Goal: Find specific page/section: Find specific page/section

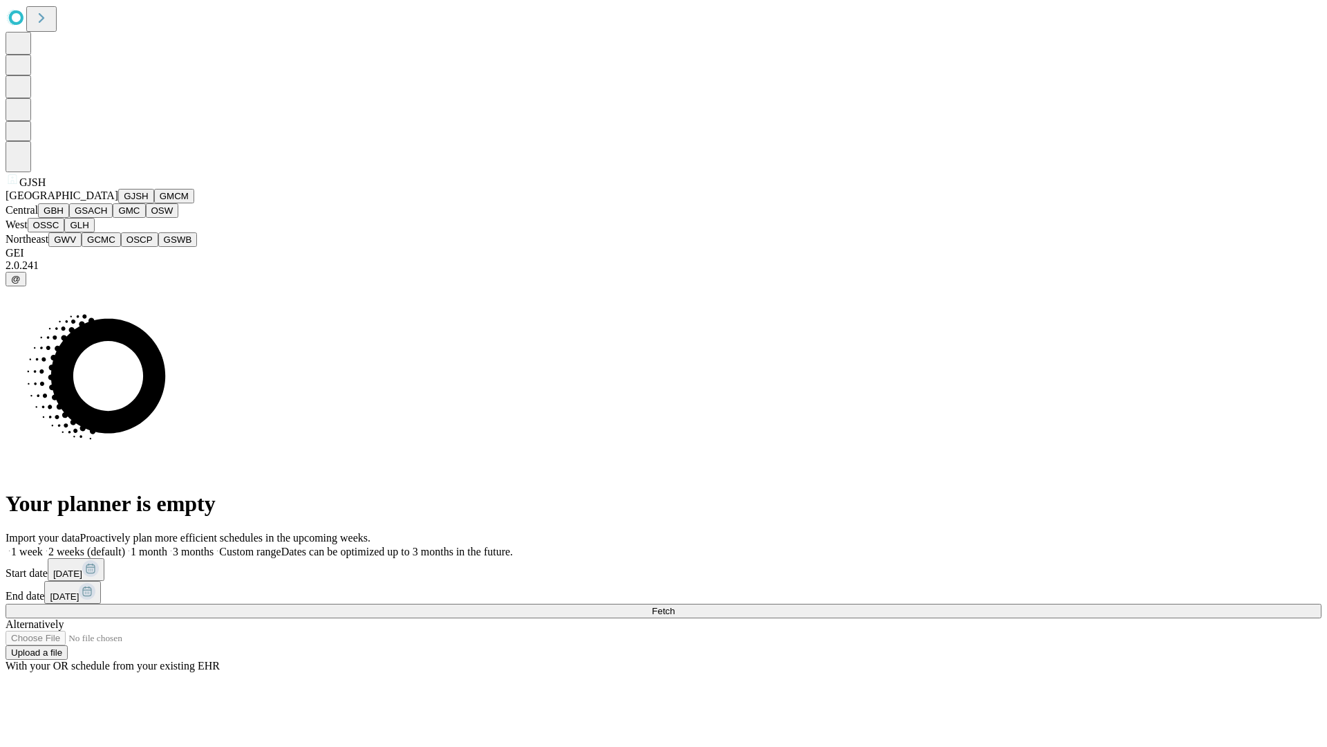
click at [118, 203] on button "GJSH" at bounding box center [136, 196] width 36 height 15
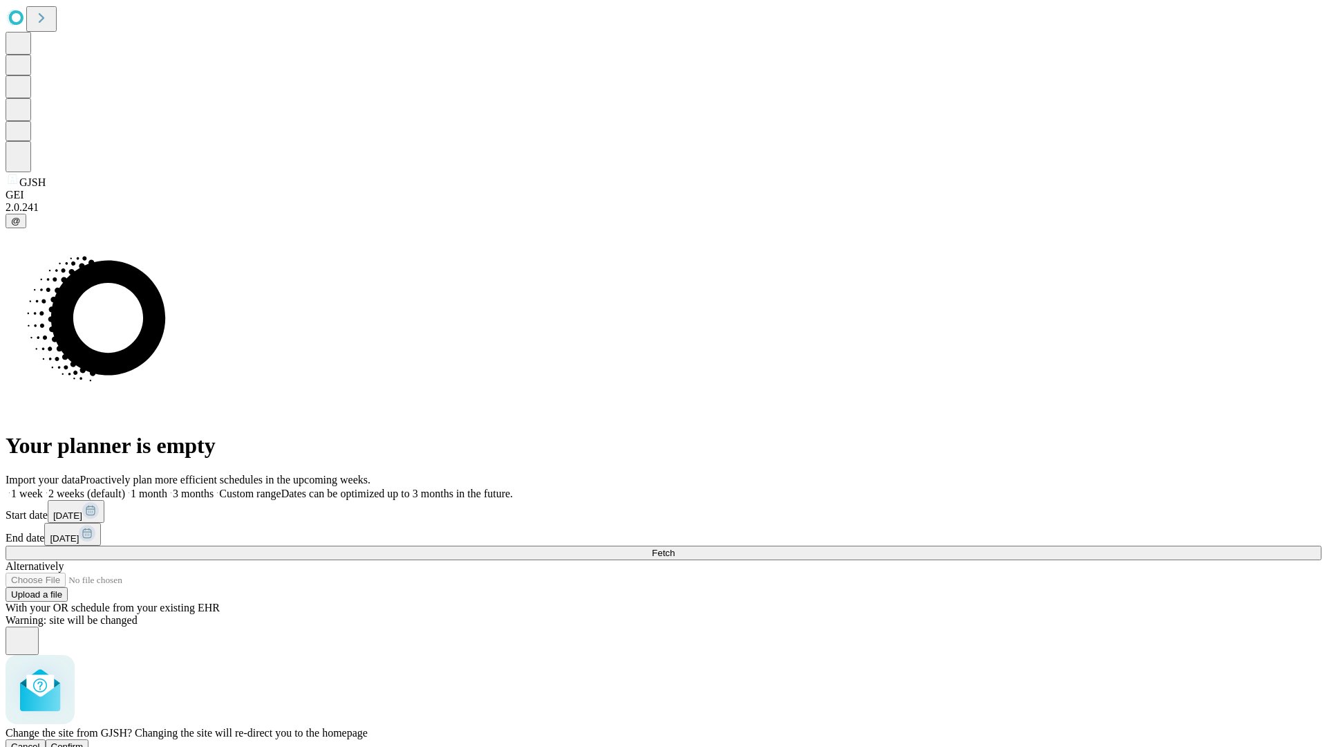
click at [84, 741] on span "Confirm" at bounding box center [67, 746] width 32 height 10
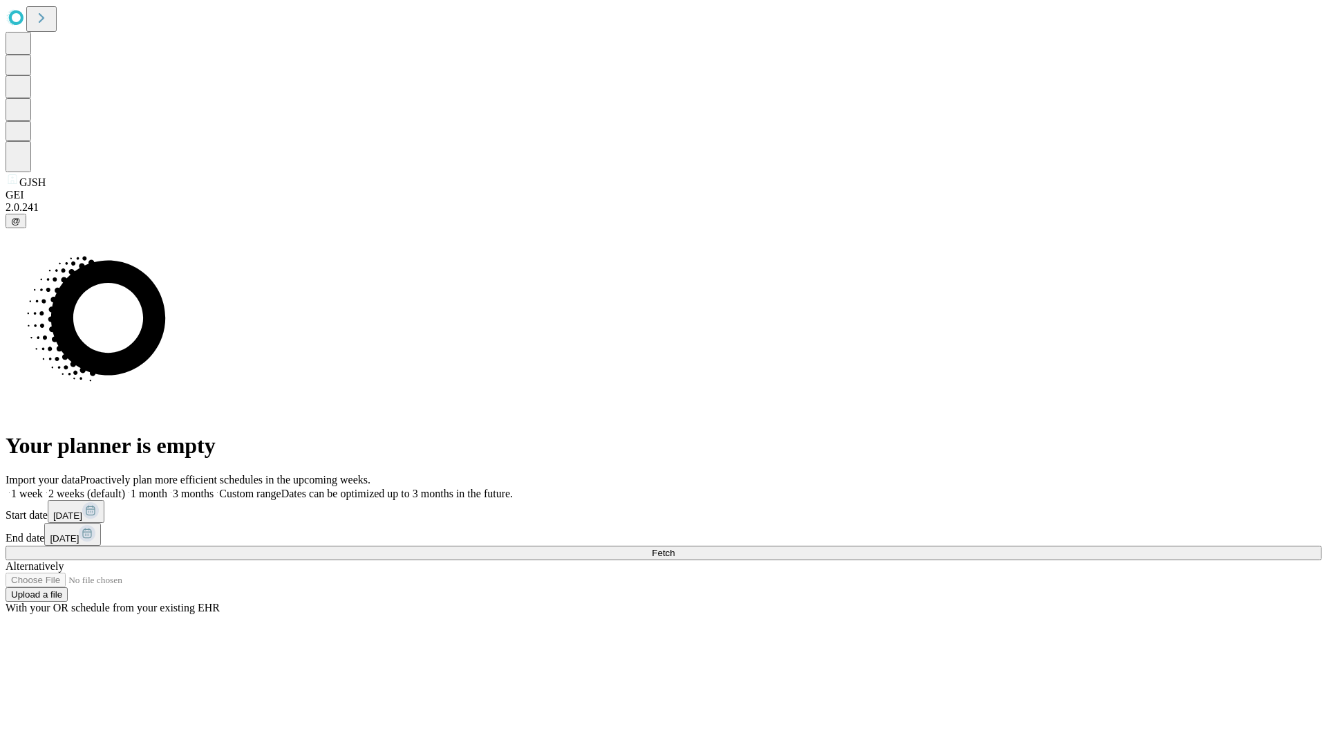
click at [167, 487] on label "1 month" at bounding box center [146, 493] width 42 height 12
click at [675, 547] on span "Fetch" at bounding box center [663, 552] width 23 height 10
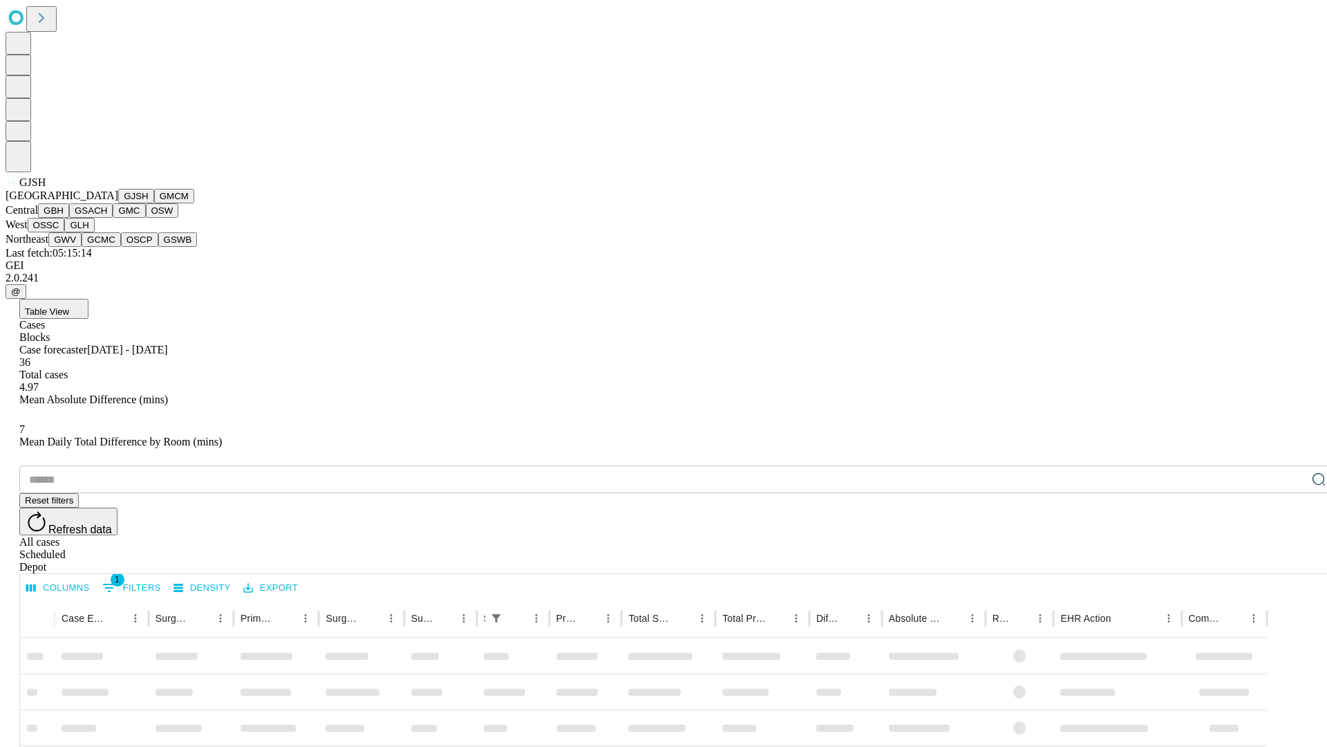
click at [154, 203] on button "GMCM" at bounding box center [174, 196] width 40 height 15
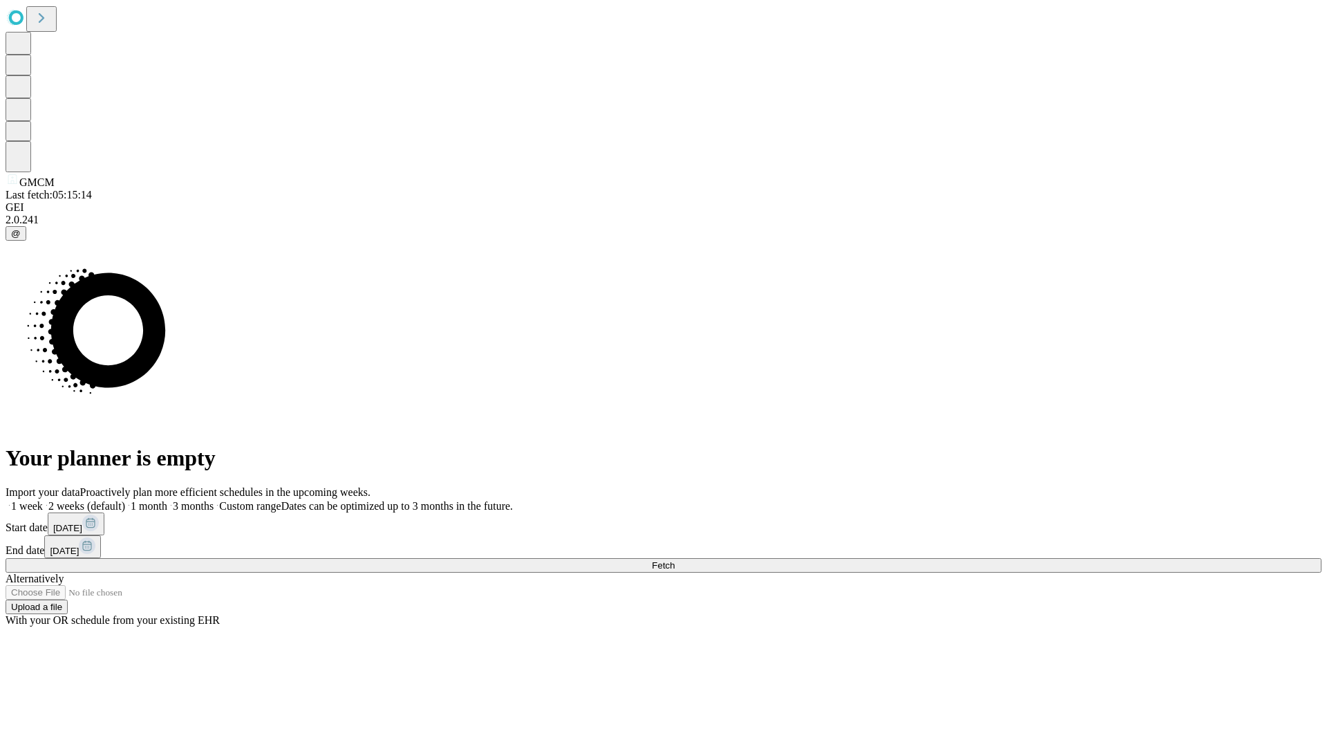
click at [167, 500] on label "1 month" at bounding box center [146, 506] width 42 height 12
click at [675, 560] on span "Fetch" at bounding box center [663, 565] width 23 height 10
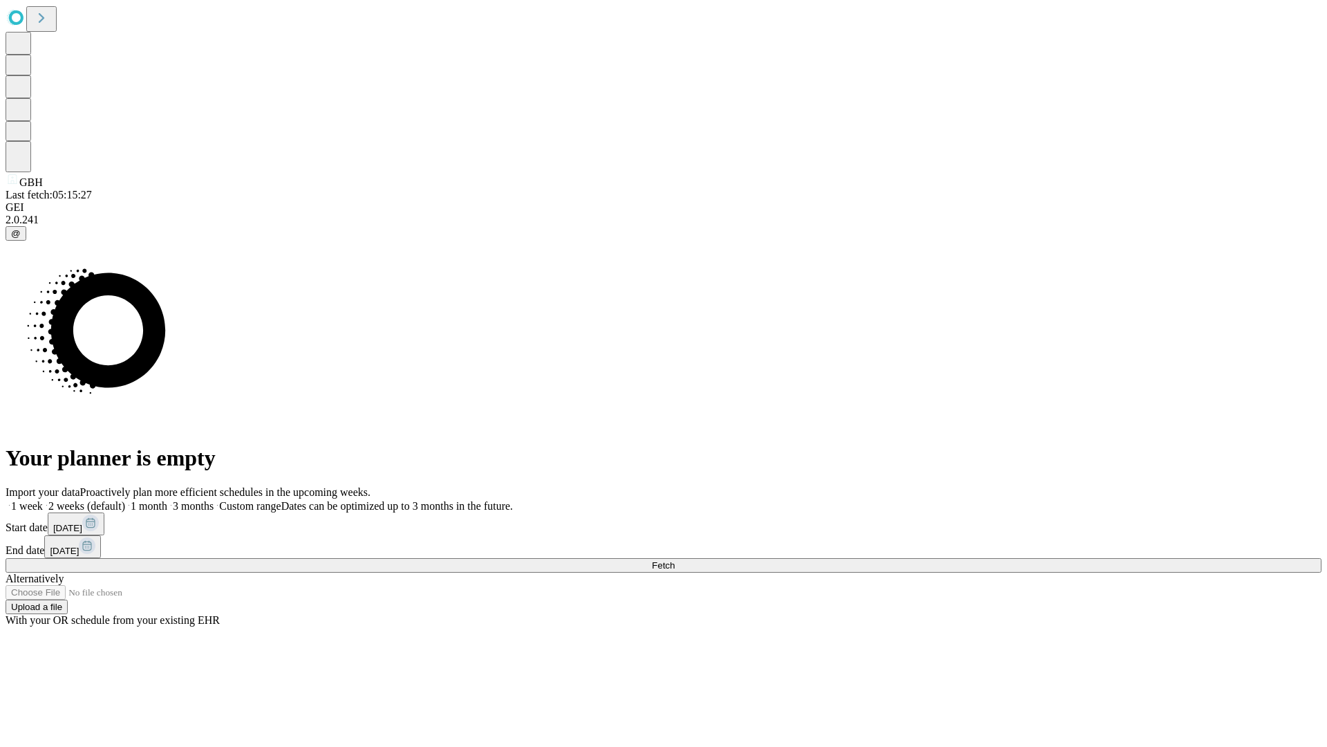
click at [167, 500] on label "1 month" at bounding box center [146, 506] width 42 height 12
click at [675, 560] on span "Fetch" at bounding box center [663, 565] width 23 height 10
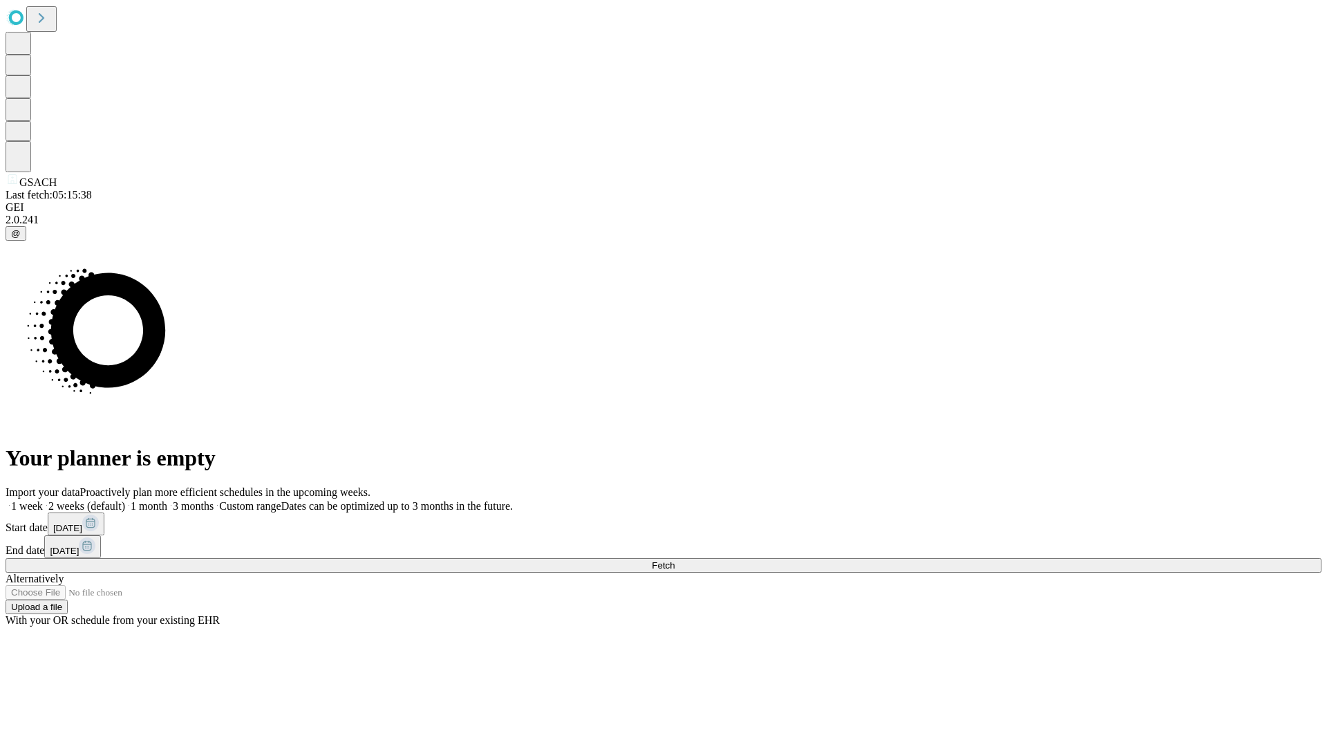
click at [167, 500] on label "1 month" at bounding box center [146, 506] width 42 height 12
click at [675, 560] on span "Fetch" at bounding box center [663, 565] width 23 height 10
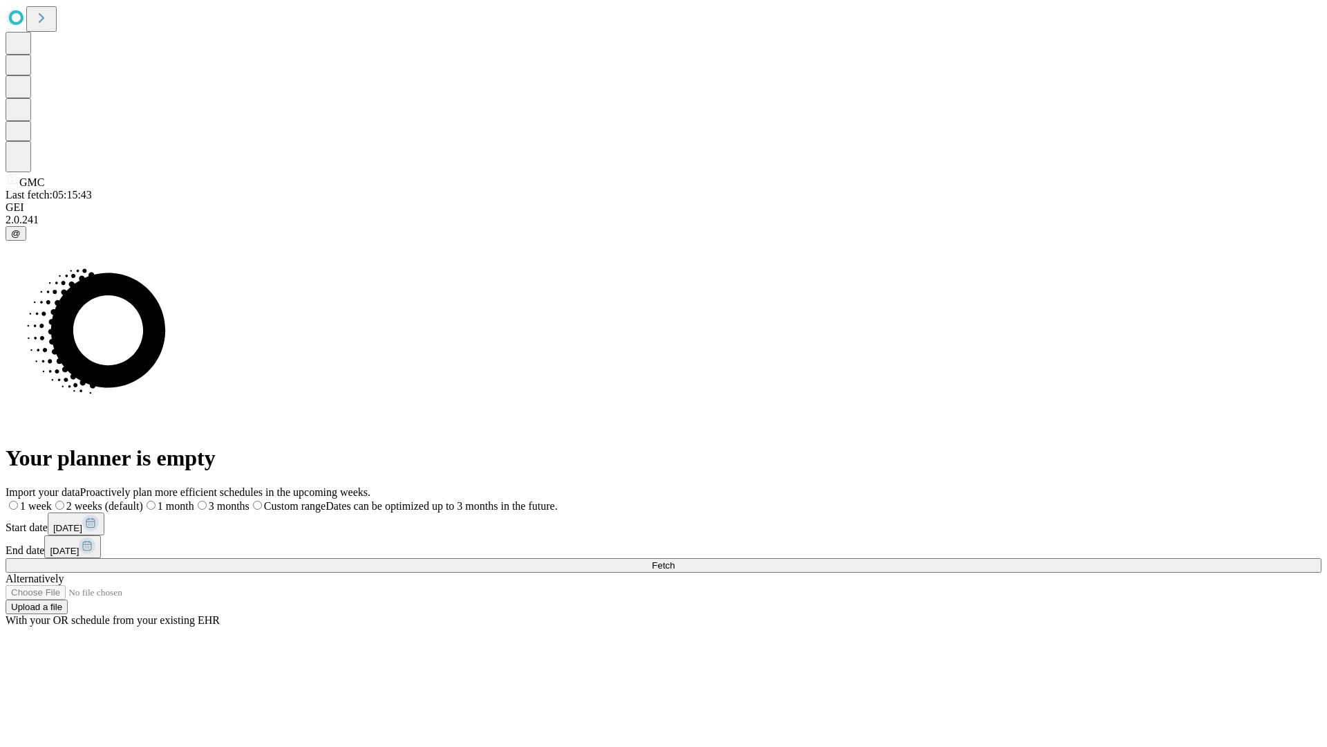
click at [194, 500] on label "1 month" at bounding box center [168, 506] width 51 height 12
click at [675, 560] on span "Fetch" at bounding box center [663, 565] width 23 height 10
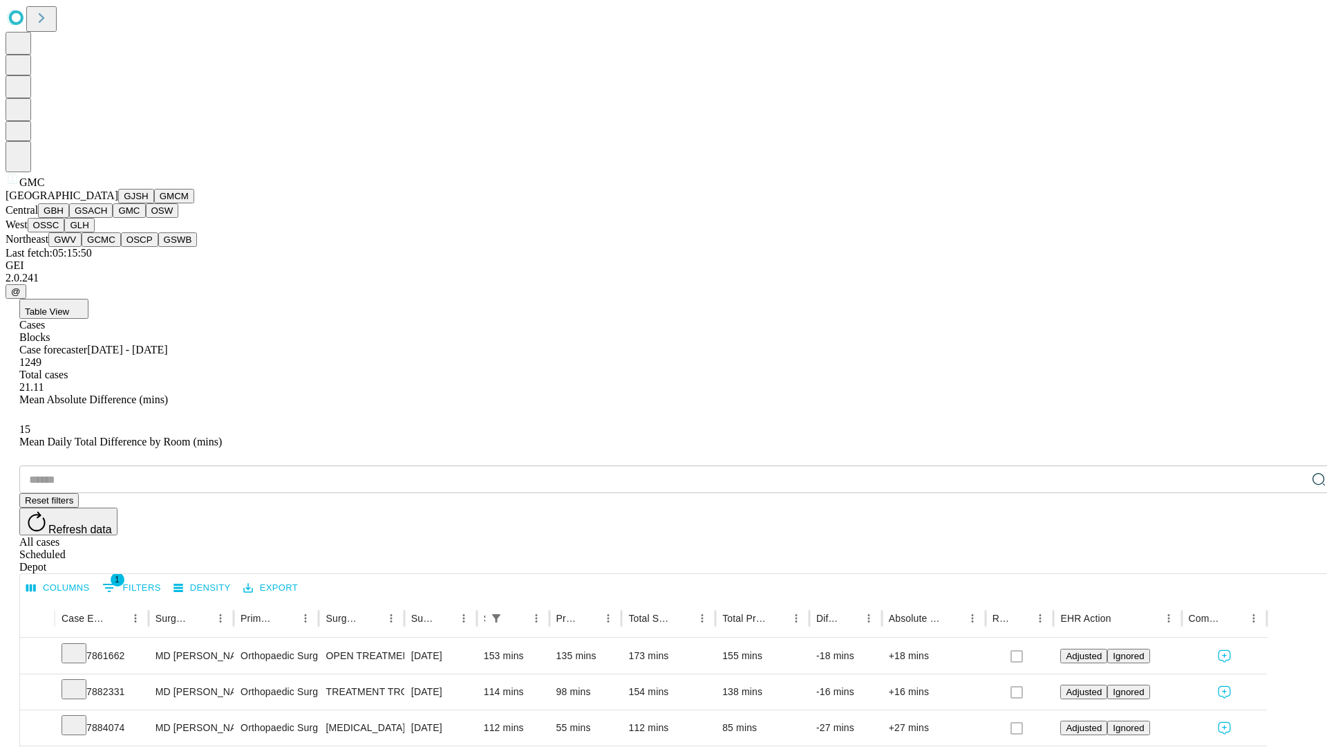
click at [146, 218] on button "OSW" at bounding box center [162, 210] width 33 height 15
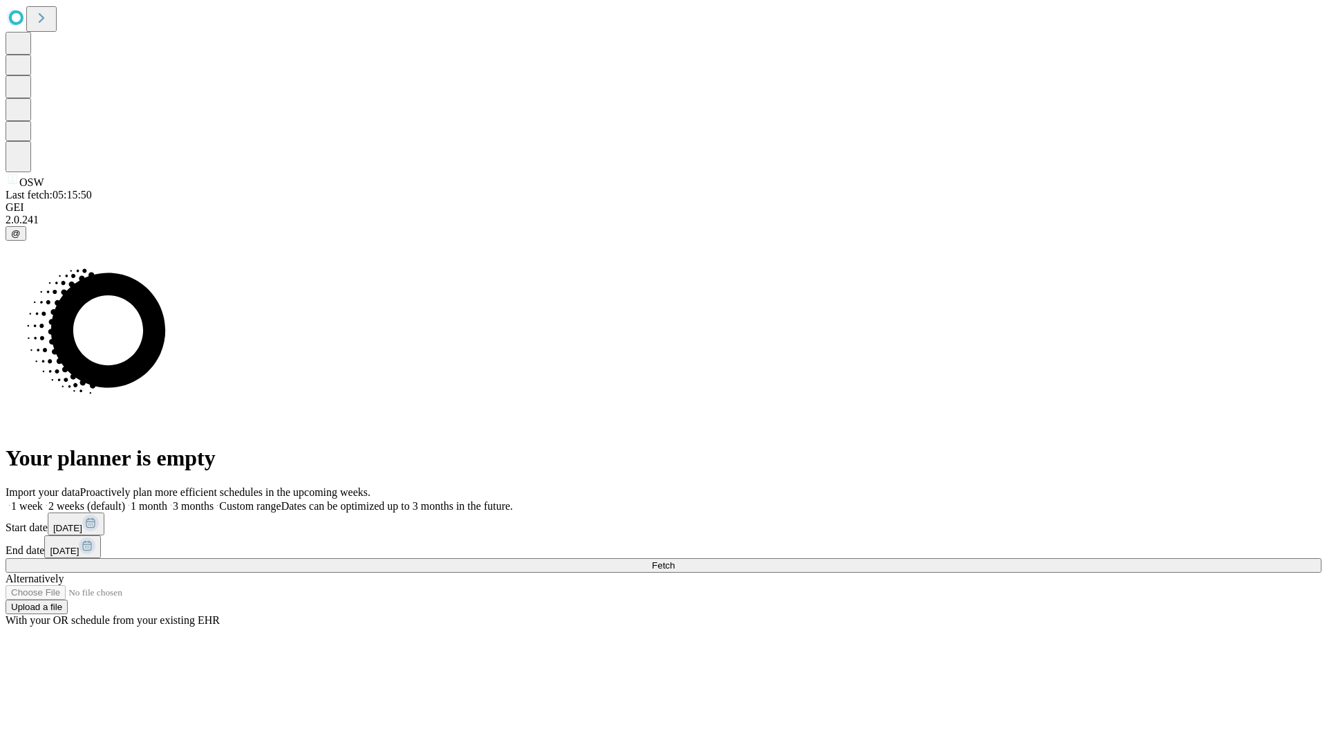
click at [167, 500] on label "1 month" at bounding box center [146, 506] width 42 height 12
click at [675, 560] on span "Fetch" at bounding box center [663, 565] width 23 height 10
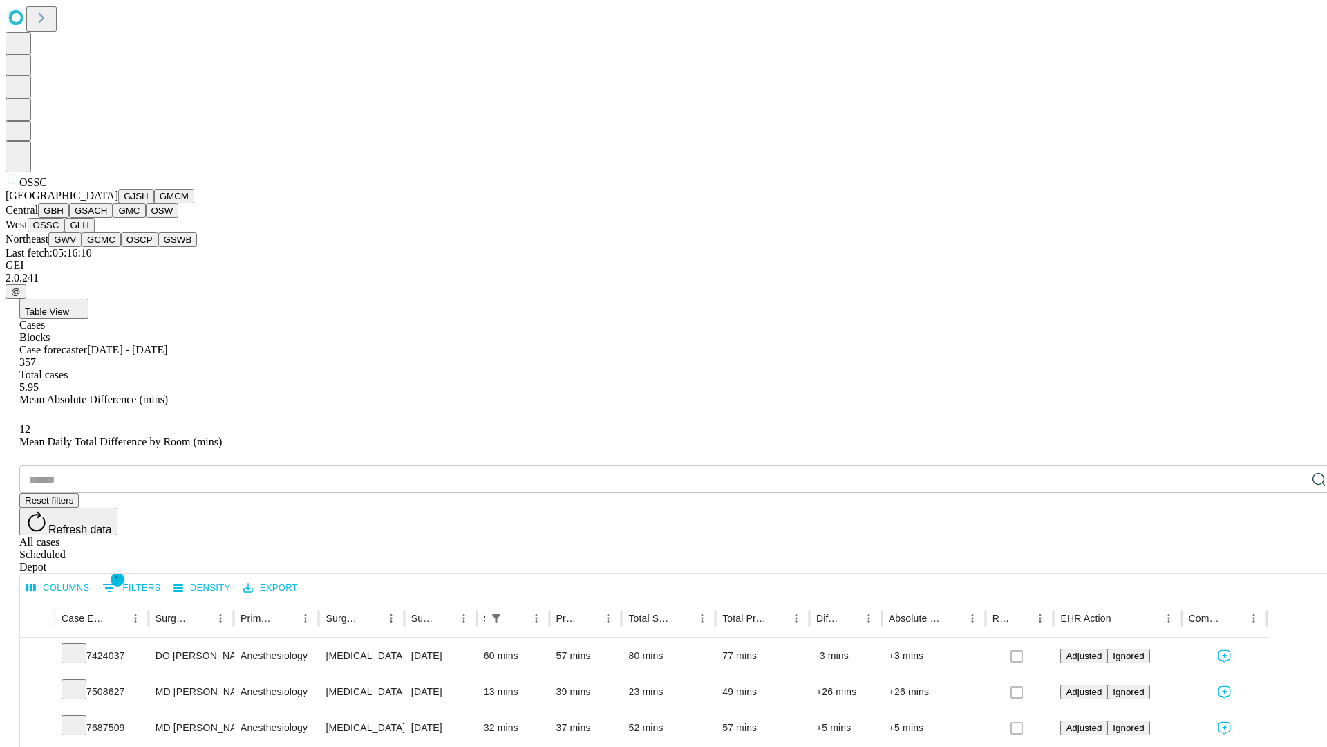
click at [94, 232] on button "GLH" at bounding box center [79, 225] width 30 height 15
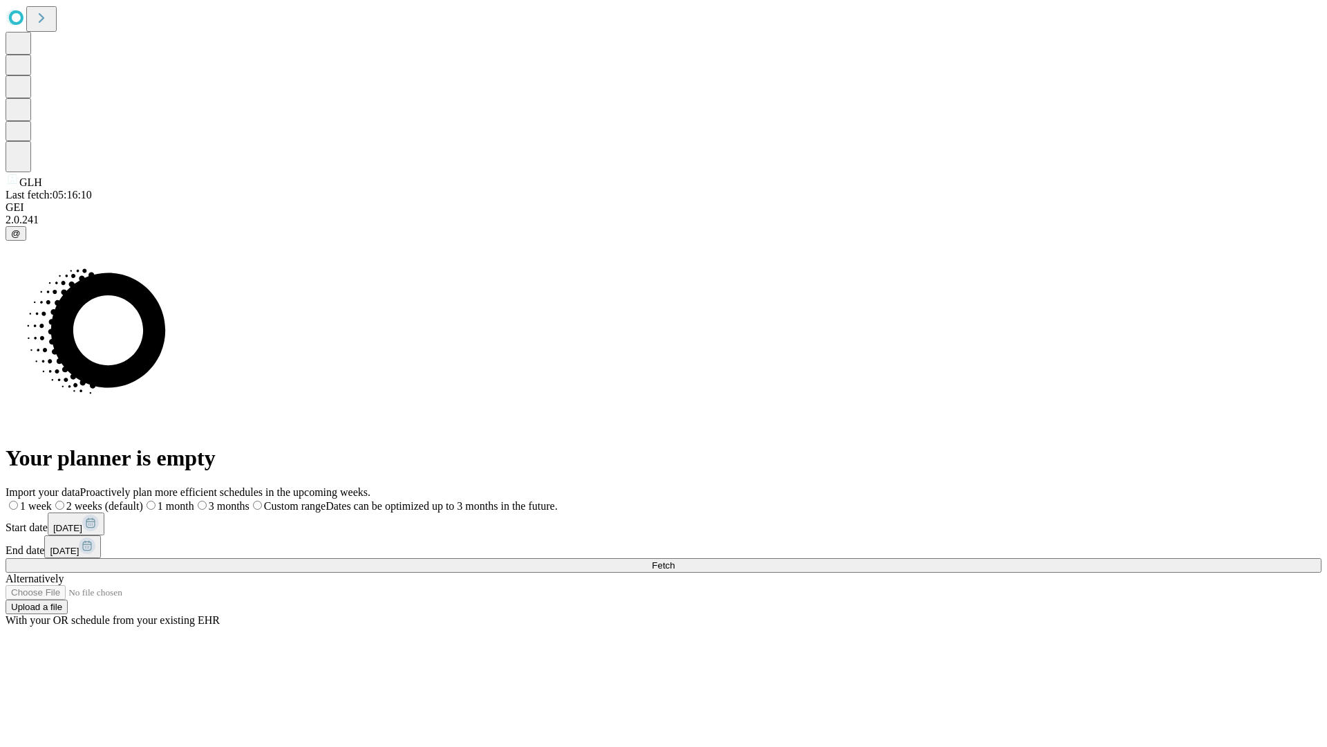
click at [675, 560] on span "Fetch" at bounding box center [663, 565] width 23 height 10
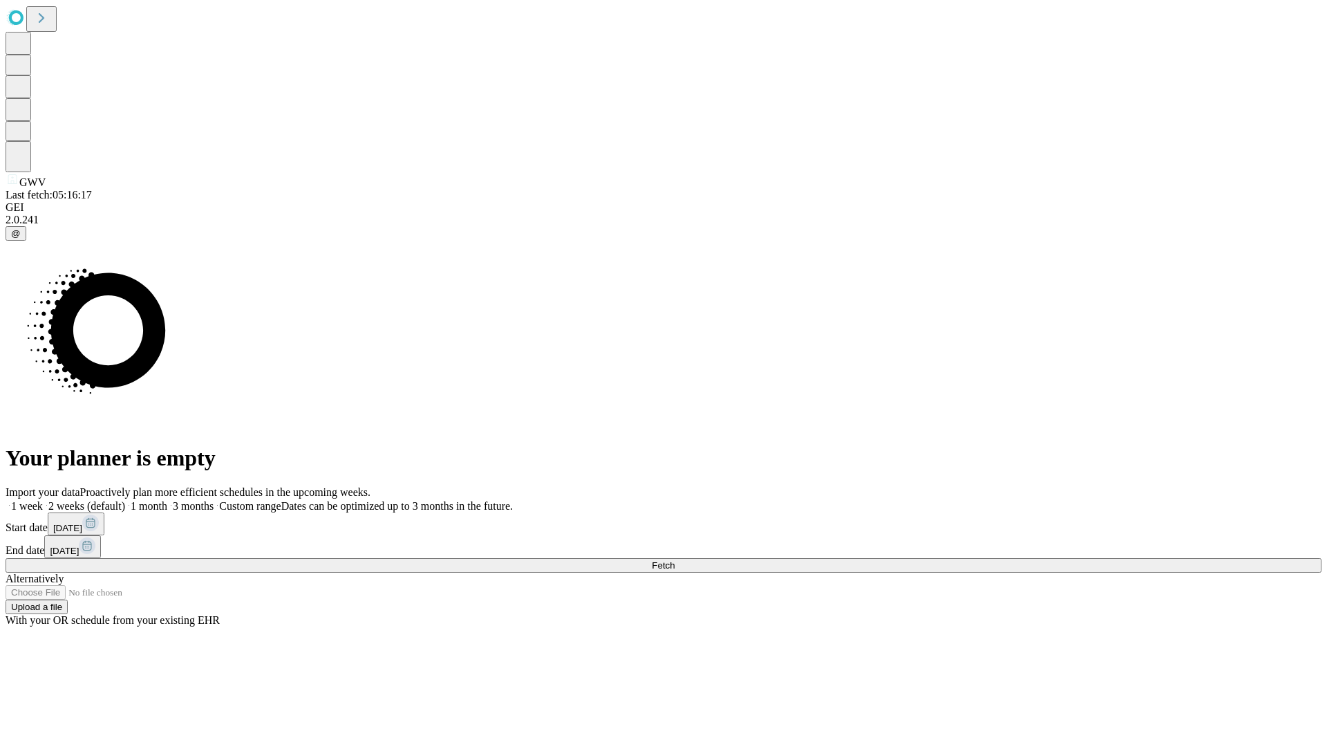
click at [167, 500] on label "1 month" at bounding box center [146, 506] width 42 height 12
click at [675, 560] on span "Fetch" at bounding box center [663, 565] width 23 height 10
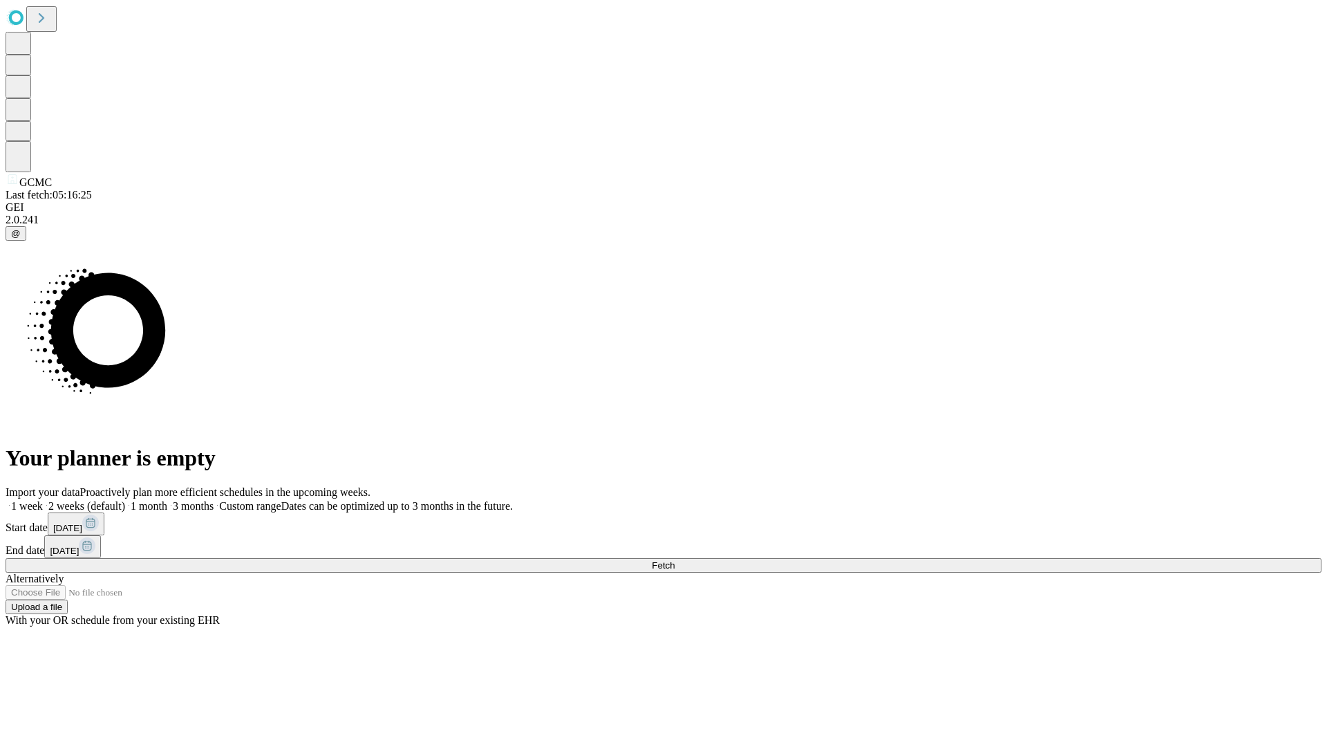
click at [167, 500] on label "1 month" at bounding box center [146, 506] width 42 height 12
click at [675, 560] on span "Fetch" at bounding box center [663, 565] width 23 height 10
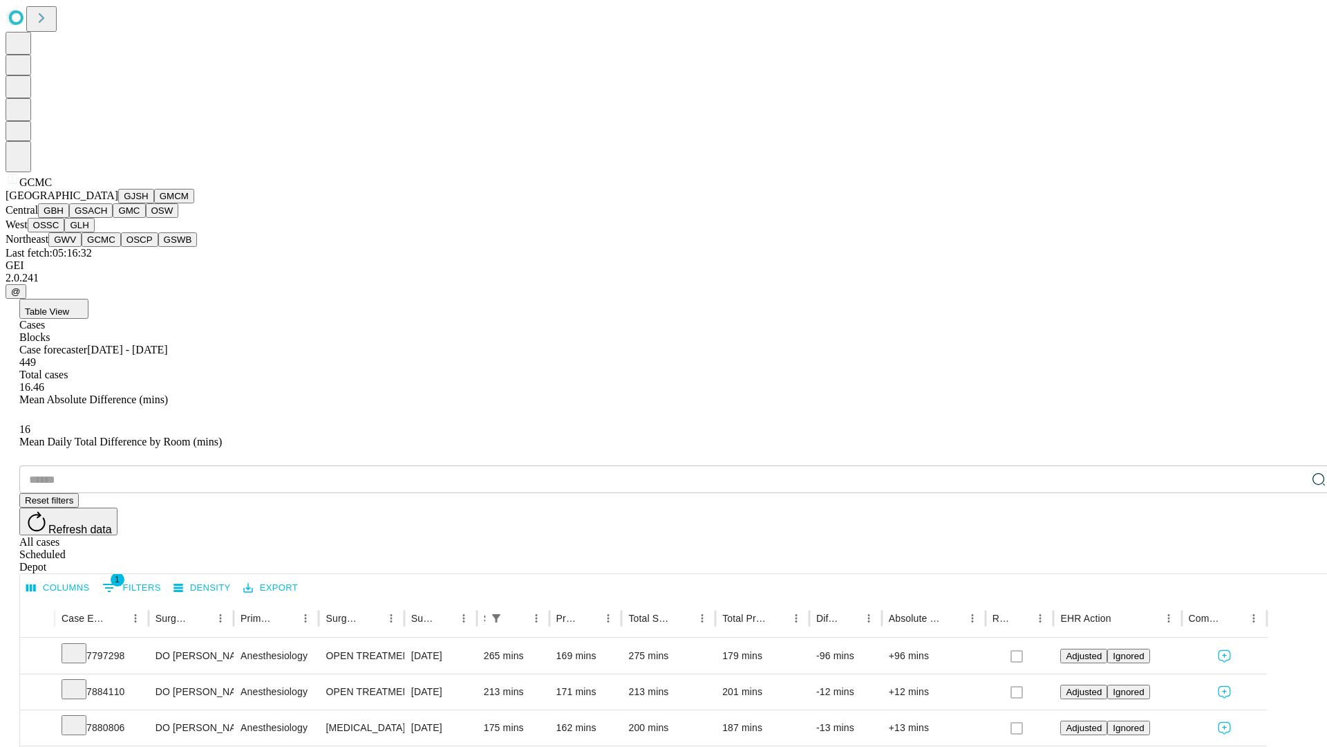
click at [121, 247] on button "OSCP" at bounding box center [139, 239] width 37 height 15
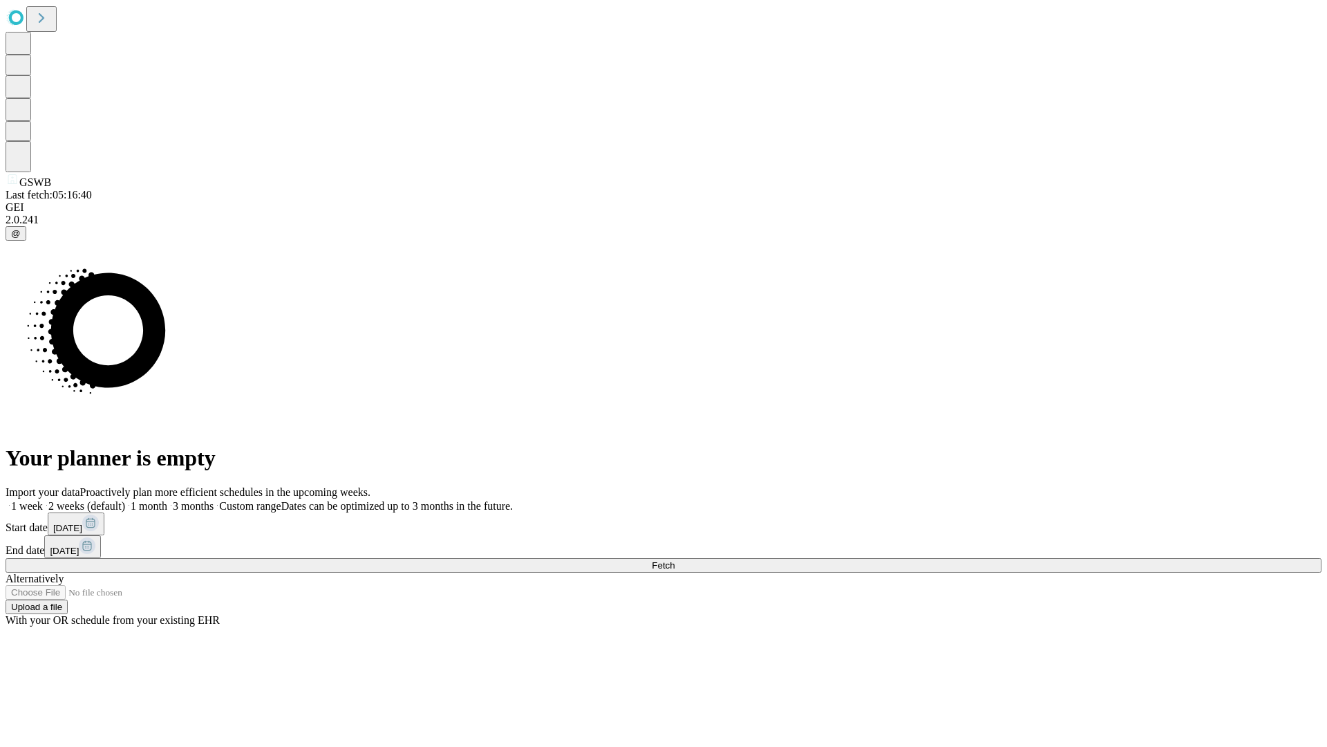
click at [167, 500] on label "1 month" at bounding box center [146, 506] width 42 height 12
click at [675, 560] on span "Fetch" at bounding box center [663, 565] width 23 height 10
